Goal: Navigation & Orientation: Go to known website

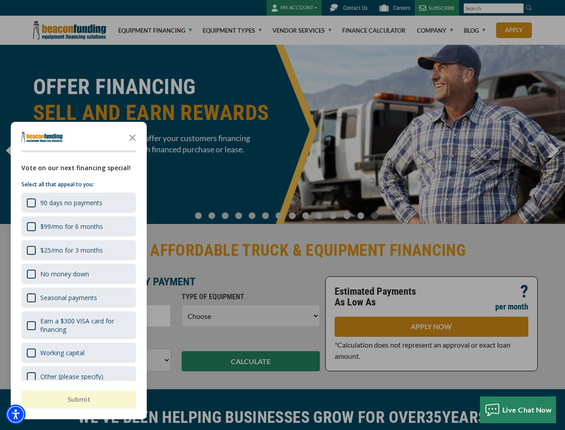
click at [282, 215] on div at bounding box center [282, 215] width 565 height 430
click at [16, 414] on img "Accessibility Menu" at bounding box center [16, 414] width 20 height 20
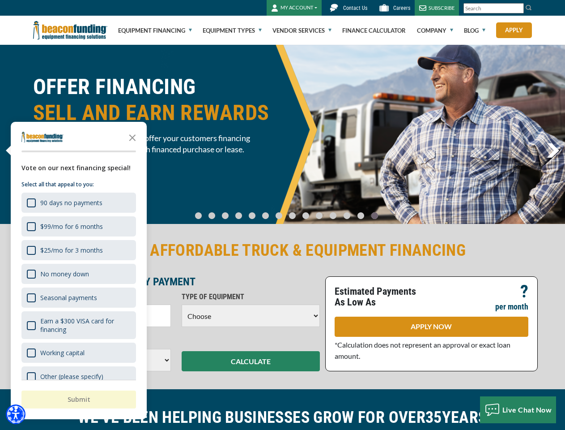
click at [282, 215] on body "Skip to main content Enable accessibility for low vision Open the accessibility…" at bounding box center [282, 215] width 565 height 430
click at [133, 137] on body "Skip to main content Enable accessibility for low vision Open the accessibility…" at bounding box center [282, 215] width 565 height 430
click at [78, 202] on body "Skip to main content Enable accessibility for low vision Open the accessibility…" at bounding box center [282, 215] width 565 height 430
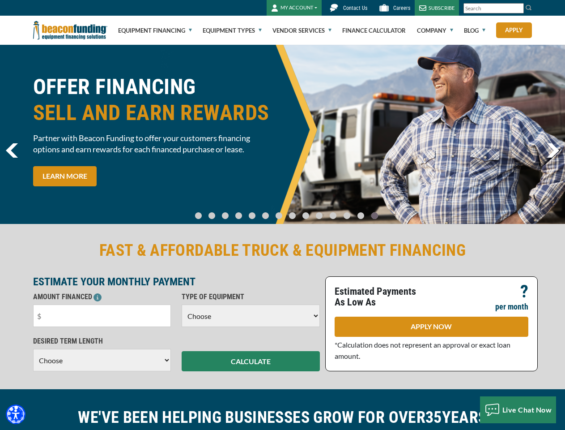
click at [78, 226] on body "Skip to main content Enable accessibility for low vision Open the accessibility…" at bounding box center [282, 215] width 565 height 430
